Goal: Find specific page/section: Find specific page/section

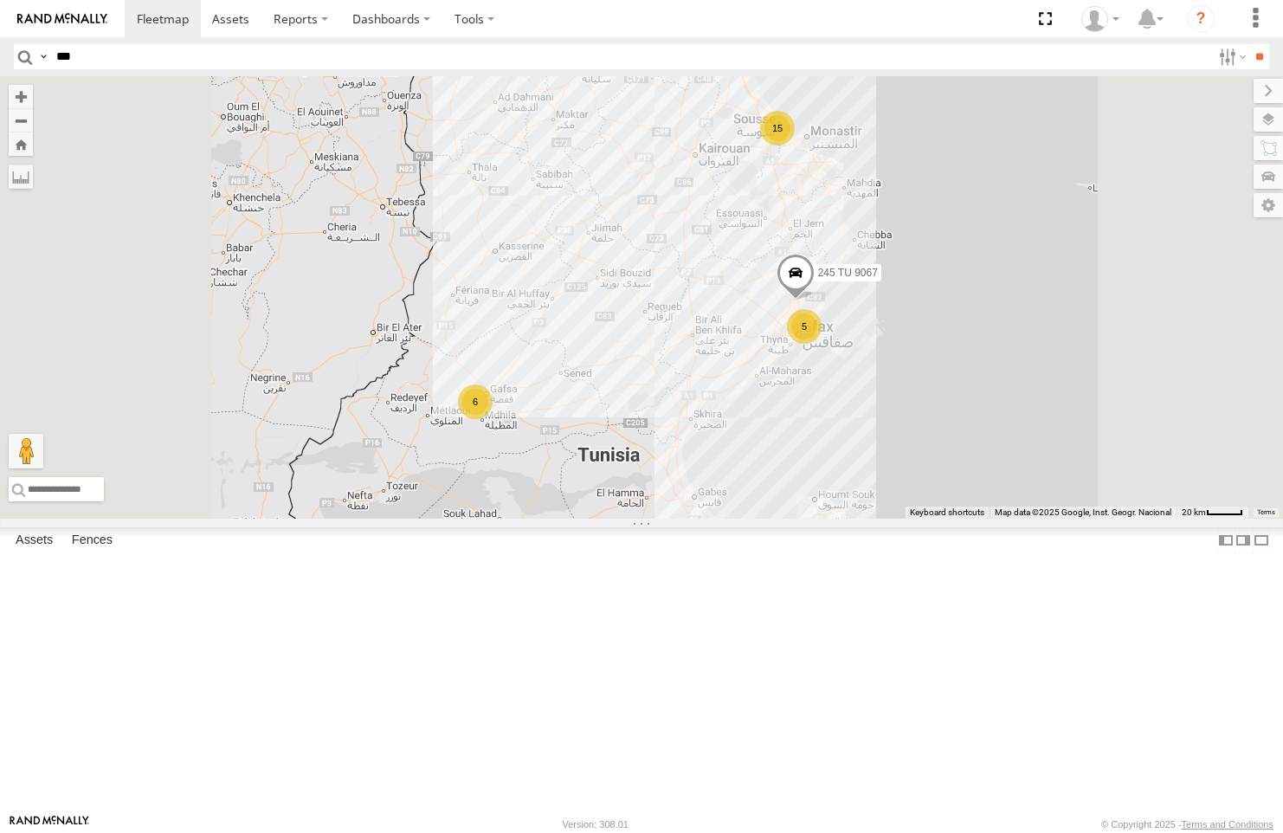
type input "***"
click at [1249, 44] on input "**" at bounding box center [1259, 56] width 20 height 25
click at [0, 0] on div "231 TU 3158" at bounding box center [0, 0] width 0 height 0
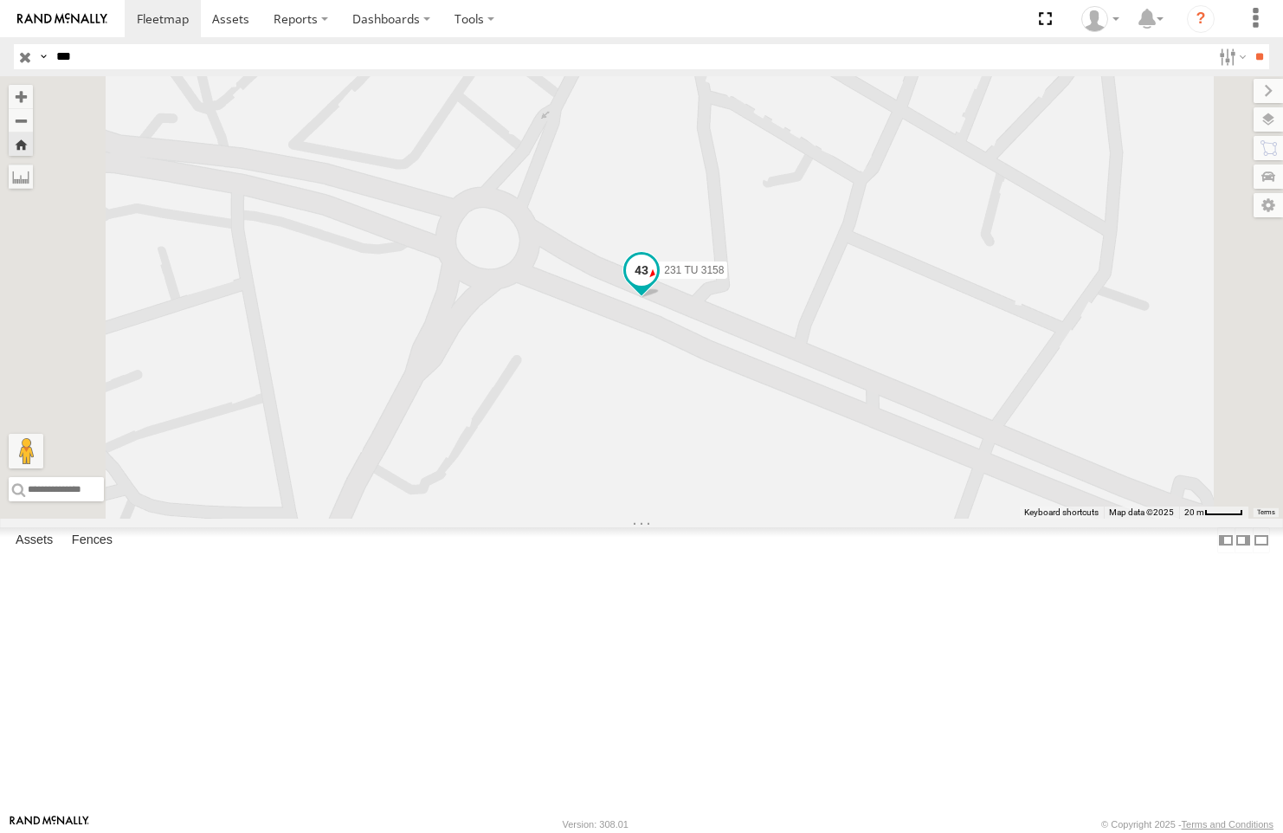
click at [657, 286] on span at bounding box center [641, 269] width 31 height 31
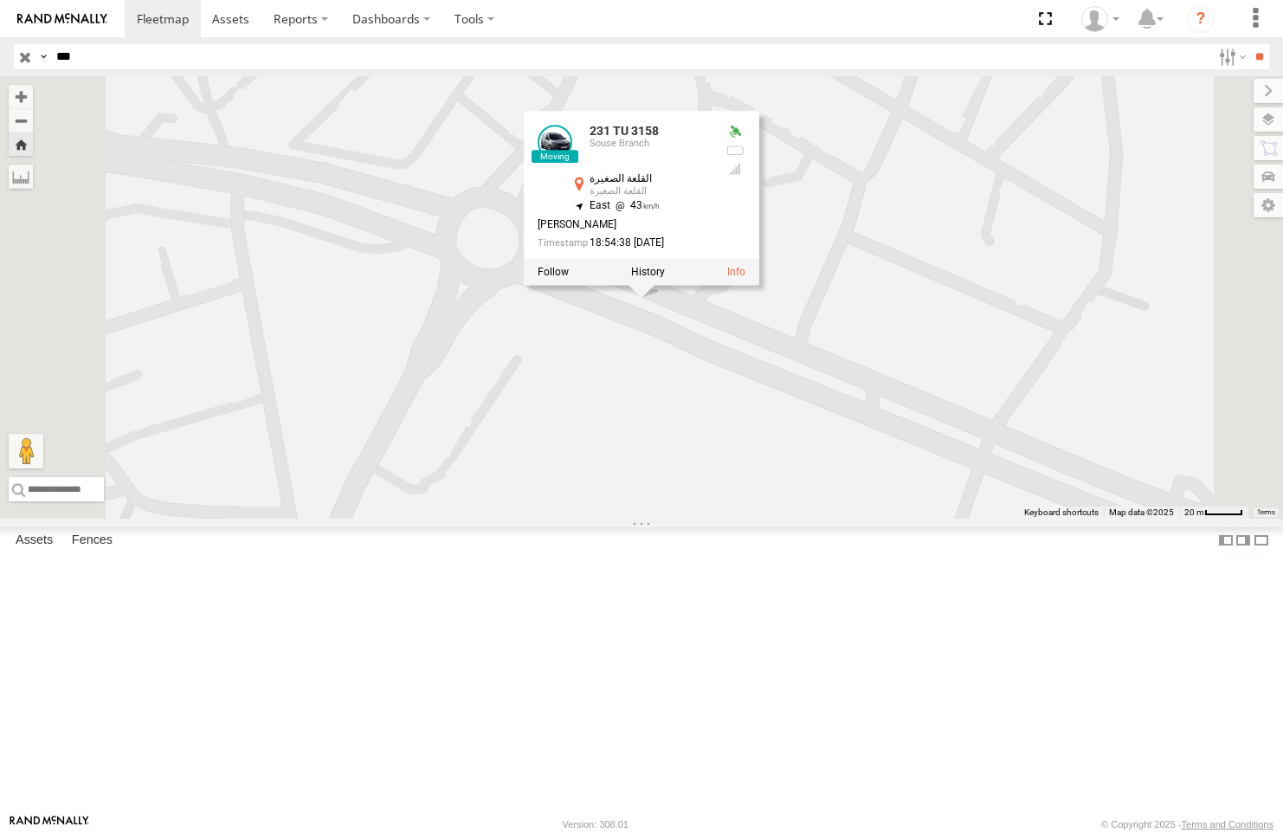
click at [779, 482] on div "231 TU 3158 231 TU 3158 [GEOGRAPHIC_DATA] 35.83531 , 10.55981 [GEOGRAPHIC_DATA]…" at bounding box center [641, 297] width 1283 height 442
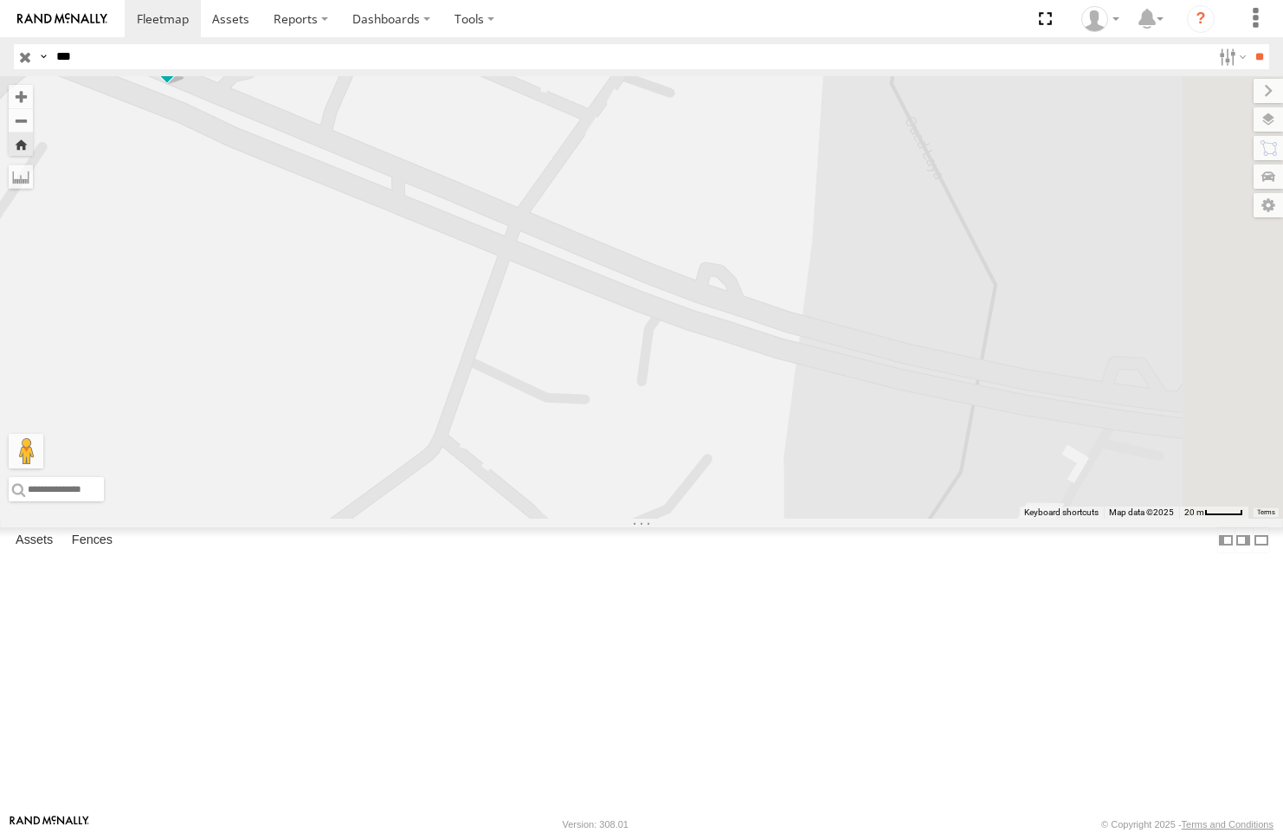
drag, startPoint x: 1091, startPoint y: 583, endPoint x: 603, endPoint y: 365, distance: 534.6
click at [603, 365] on div "231 TU 3158" at bounding box center [641, 297] width 1283 height 442
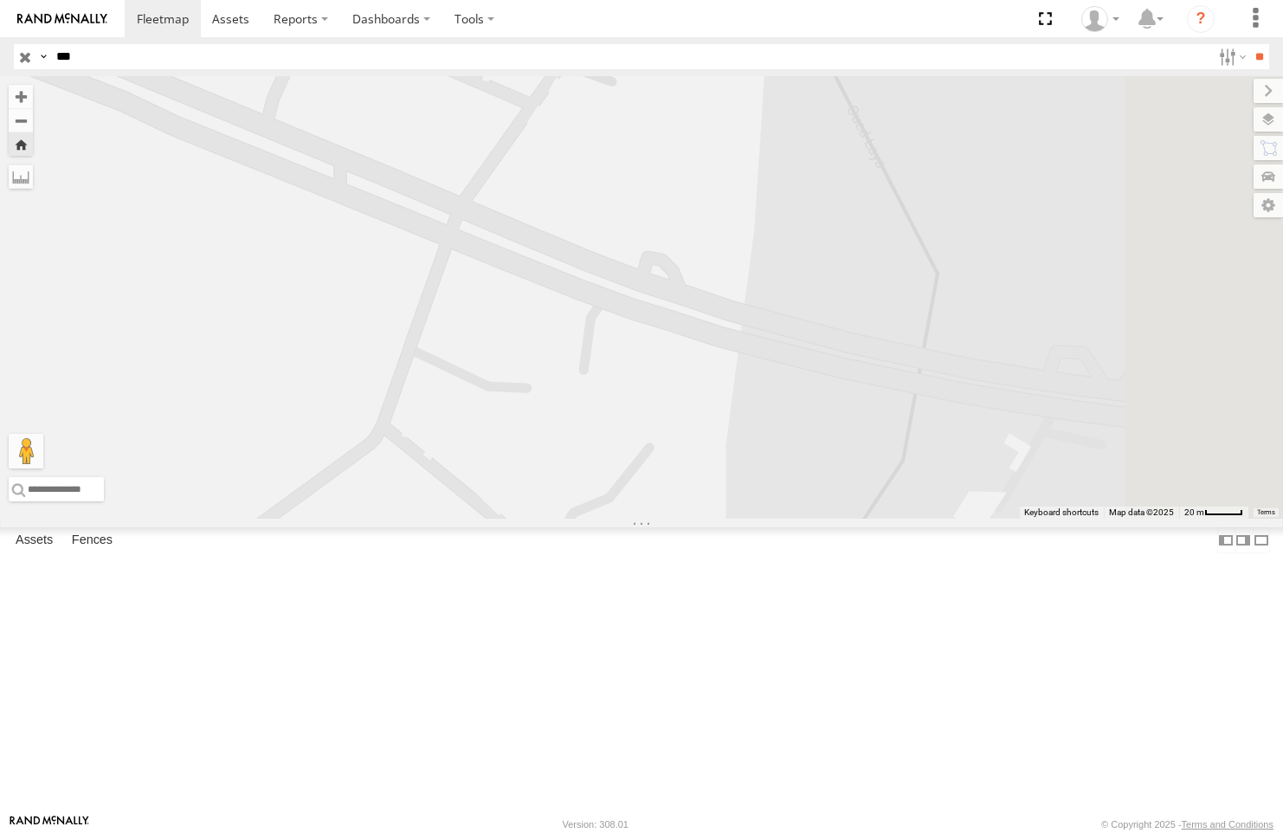
click at [0, 0] on div "Souse Branch" at bounding box center [0, 0] width 0 height 0
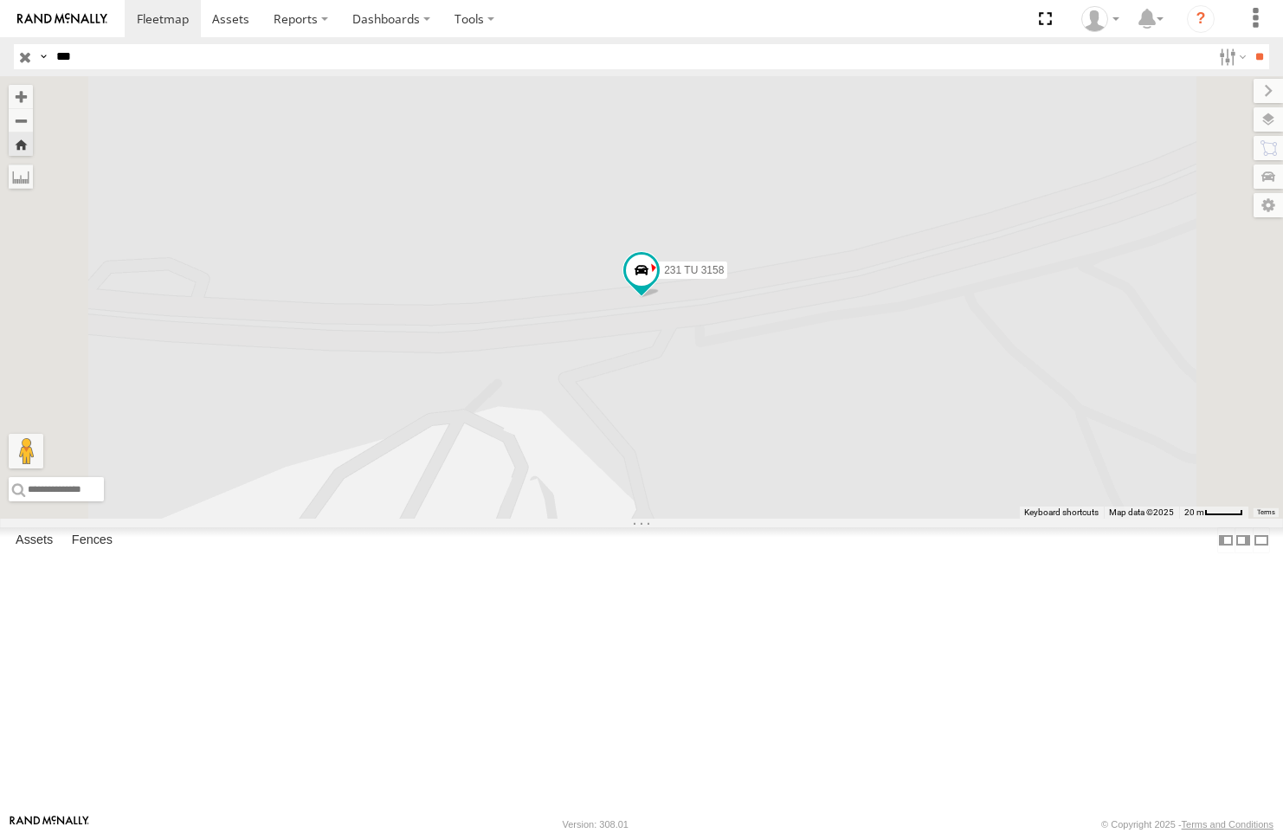
drag, startPoint x: 1074, startPoint y: 553, endPoint x: 709, endPoint y: 568, distance: 365.5
click at [659, 518] on div "231 TU 3158" at bounding box center [641, 297] width 1283 height 442
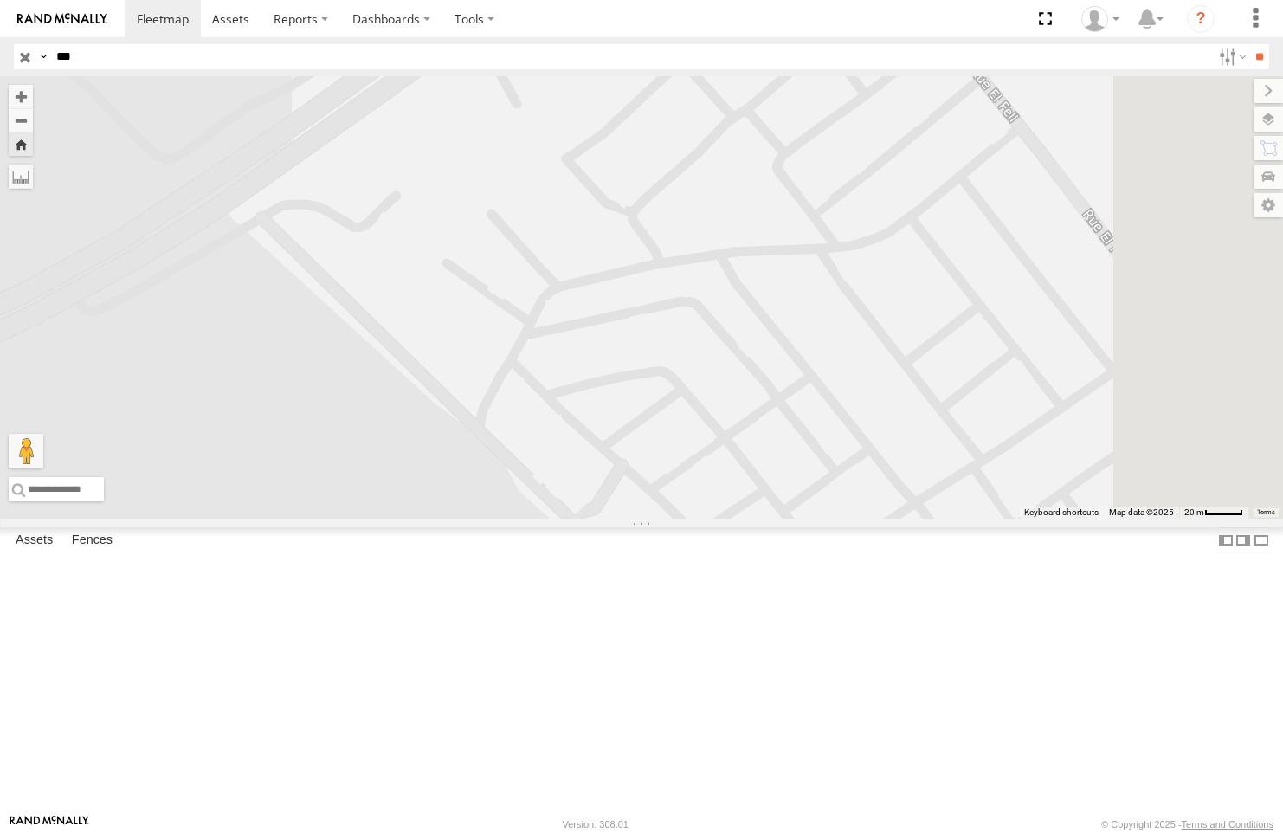
drag, startPoint x: 1030, startPoint y: 524, endPoint x: 994, endPoint y: 636, distance: 117.4
click at [997, 518] on div "231 TU 3158" at bounding box center [641, 297] width 1283 height 442
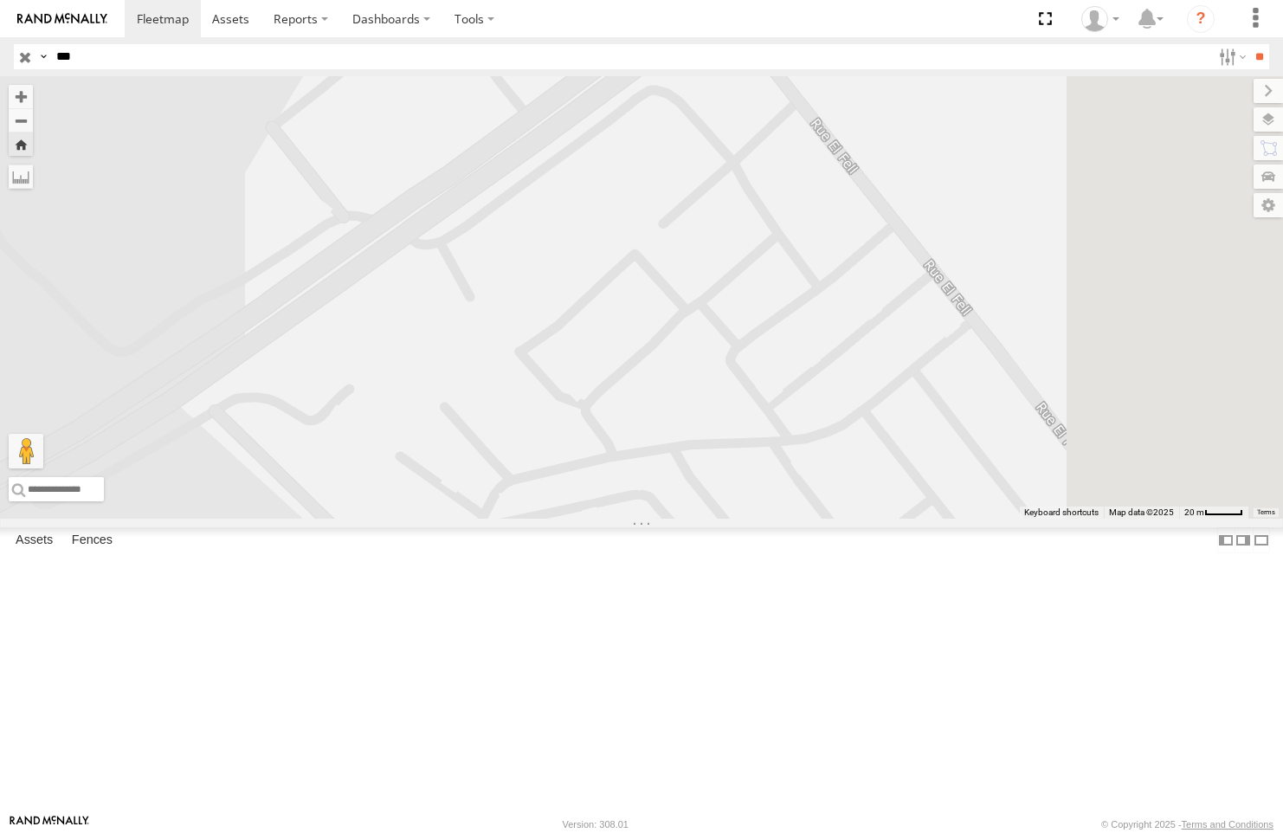
drag, startPoint x: 973, startPoint y: 387, endPoint x: 932, endPoint y: 544, distance: 162.7
click at [932, 518] on div "231 TU 3158" at bounding box center [641, 297] width 1283 height 442
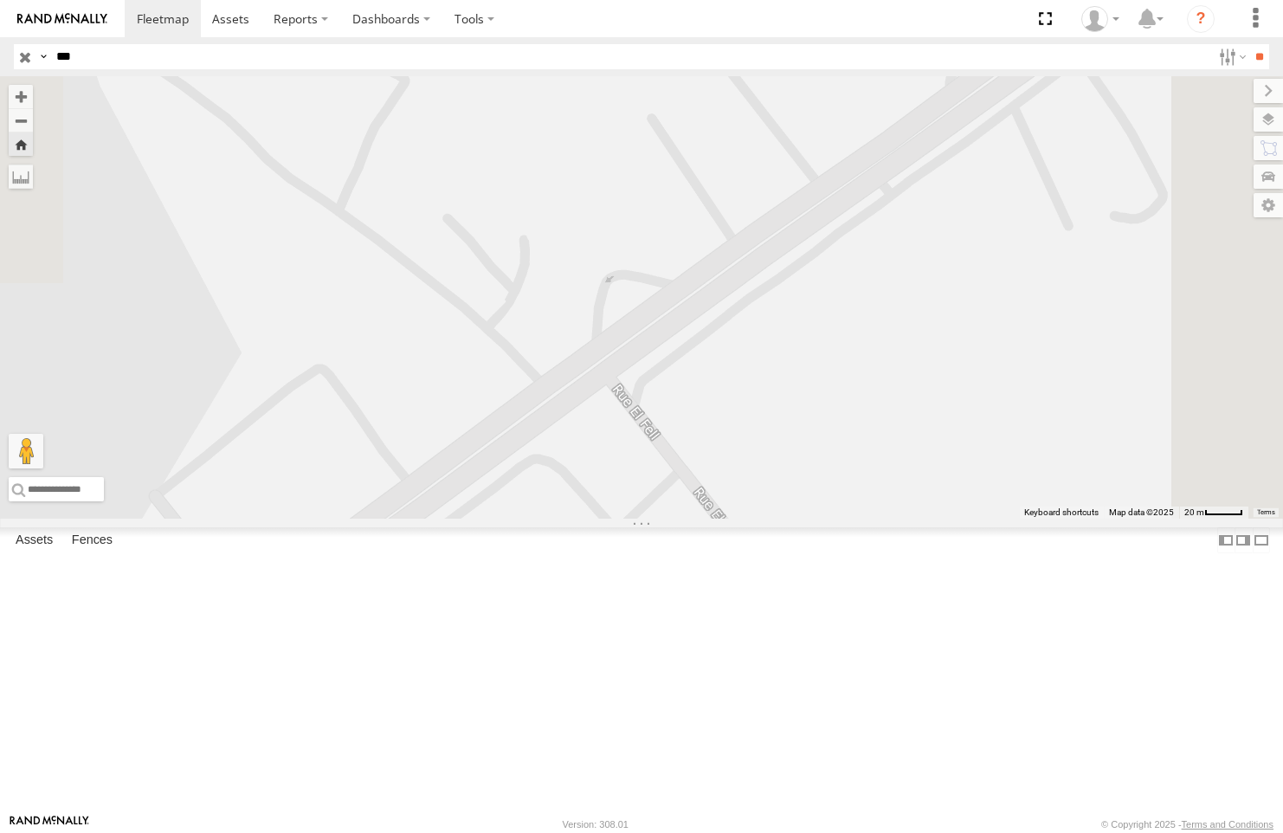
drag, startPoint x: 1026, startPoint y: 453, endPoint x: 842, endPoint y: 511, distance: 192.4
click at [749, 518] on div "231 TU 3158" at bounding box center [641, 297] width 1283 height 442
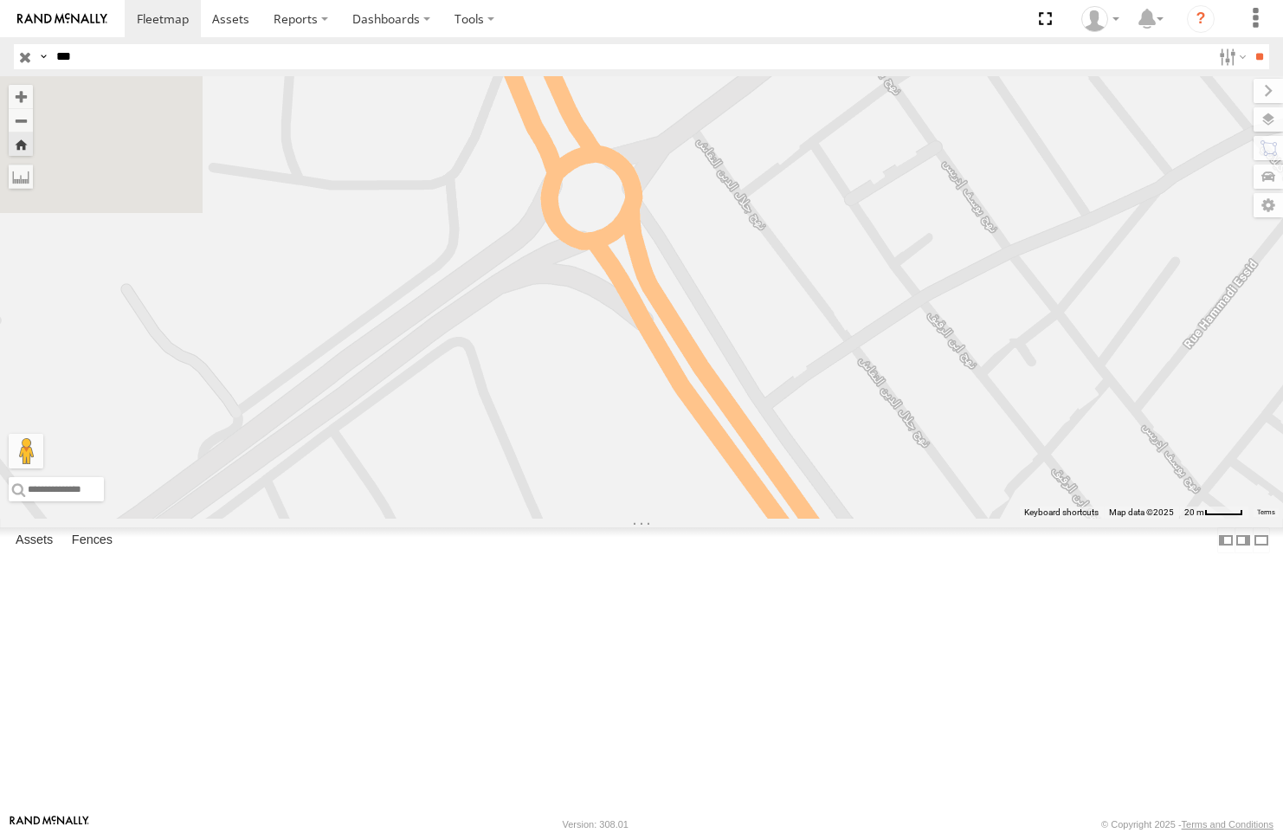
drag, startPoint x: 958, startPoint y: 496, endPoint x: 993, endPoint y: 641, distance: 149.5
click at [993, 518] on div "231 TU 3158" at bounding box center [641, 297] width 1283 height 442
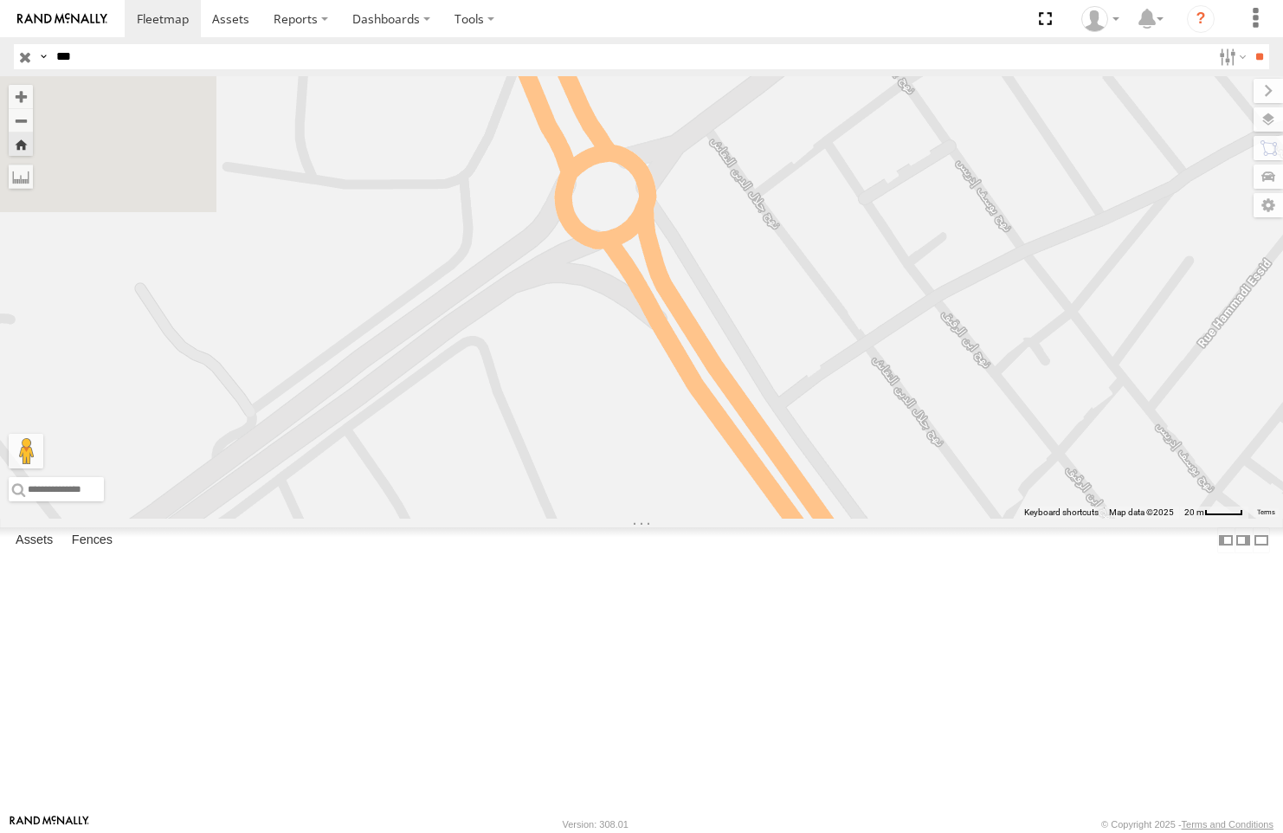
drag, startPoint x: 938, startPoint y: 597, endPoint x: 961, endPoint y: 594, distance: 22.8
click at [949, 518] on div "231 TU 3158" at bounding box center [641, 297] width 1283 height 442
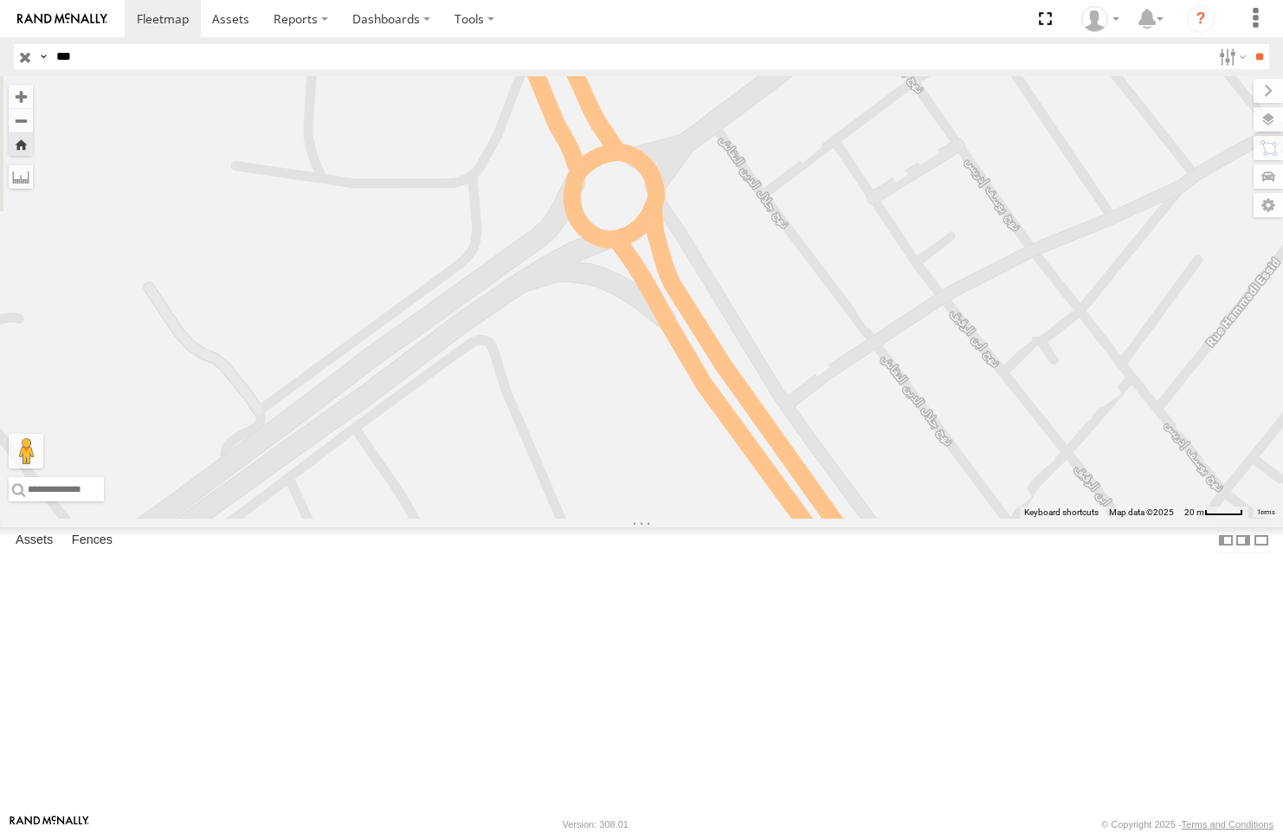
click at [18, 55] on input "button" at bounding box center [25, 56] width 23 height 25
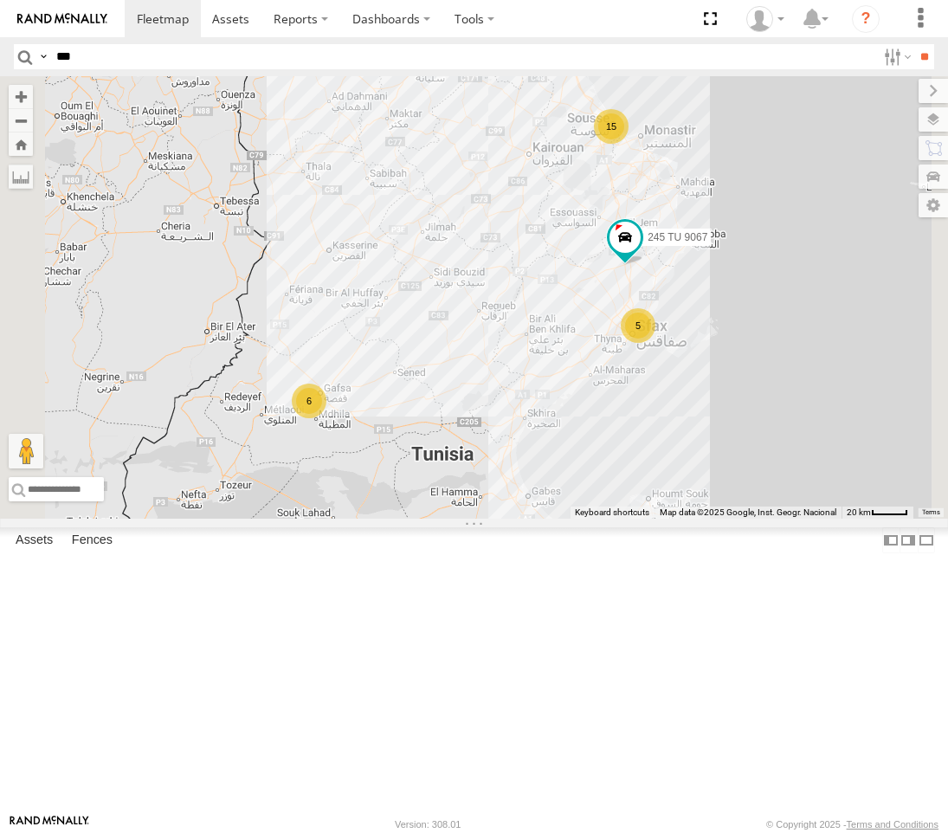
click at [200, 73] on header "Search Query Asset ID Asset Label Registration Manufacturer Model VIN Job ID" at bounding box center [474, 56] width 948 height 39
click at [209, 54] on input "***" at bounding box center [462, 56] width 827 height 25
type input "****"
click at [914, 44] on input "**" at bounding box center [924, 56] width 20 height 25
click at [0, 0] on div "Nabeul branch" at bounding box center [0, 0] width 0 height 0
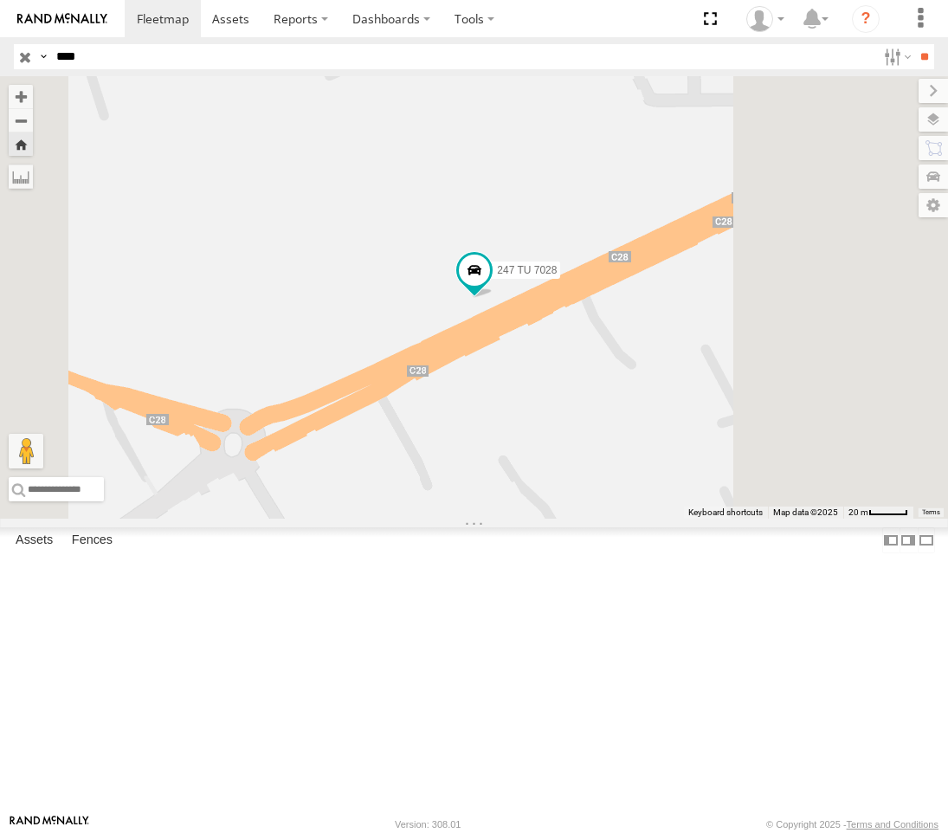
click at [17, 61] on input "button" at bounding box center [25, 56] width 23 height 25
